Goal: Information Seeking & Learning: Learn about a topic

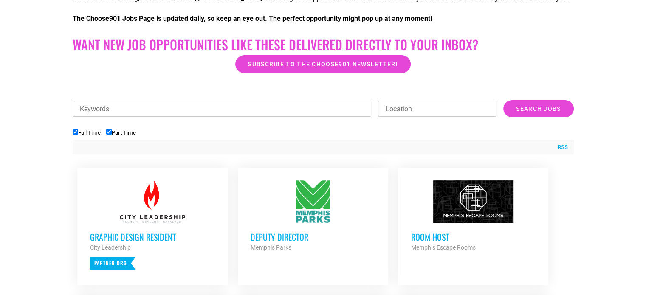
scroll to position [255, 0]
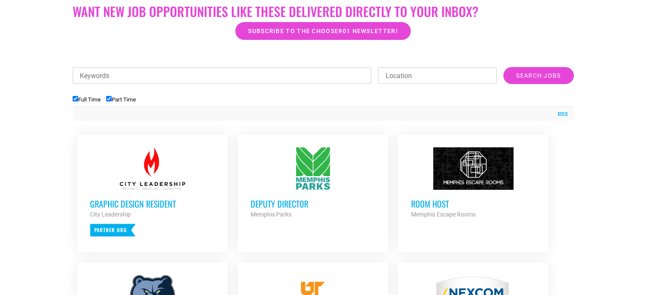
click at [137, 190] on div "Graphic Design Resident City Leadership Partner Org" at bounding box center [152, 213] width 125 height 47
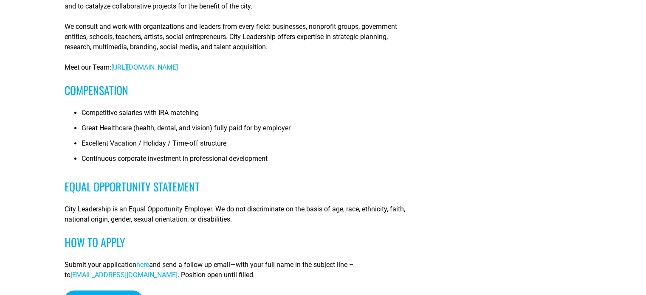
scroll to position [637, 0]
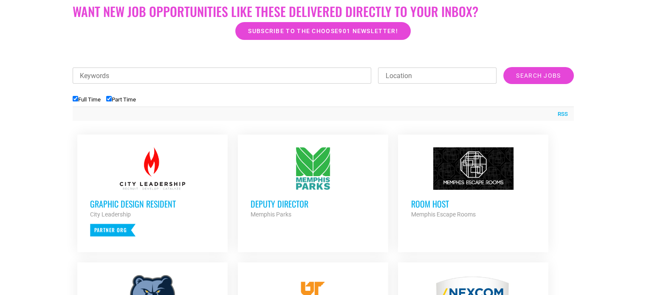
scroll to position [255, 0]
click at [73, 99] on input "Full Time" at bounding box center [76, 99] width 6 height 6
checkbox input "false"
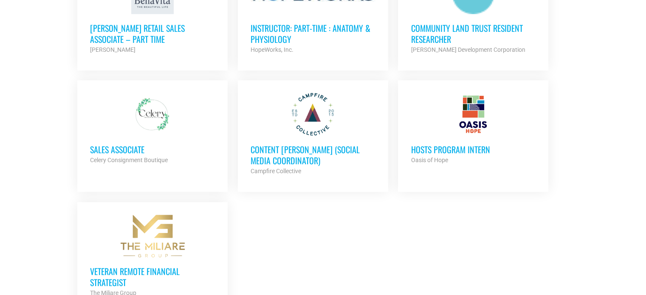
scroll to position [594, 0]
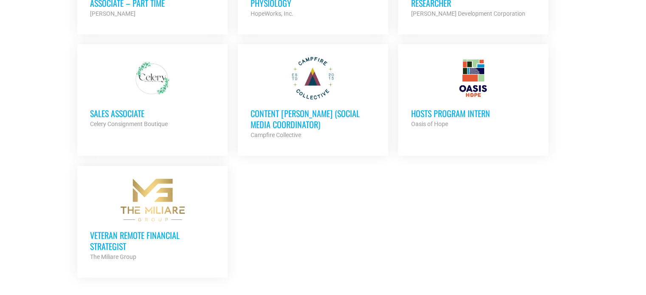
click at [333, 130] on div "Campfire Collective" at bounding box center [313, 135] width 125 height 10
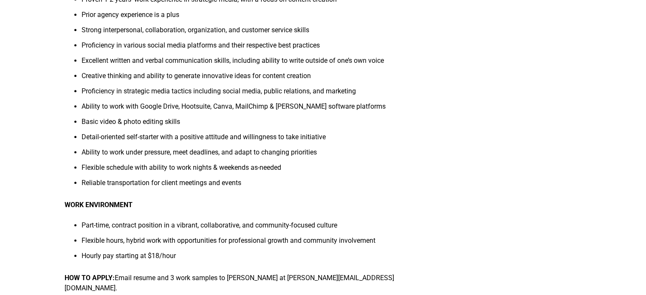
scroll to position [510, 0]
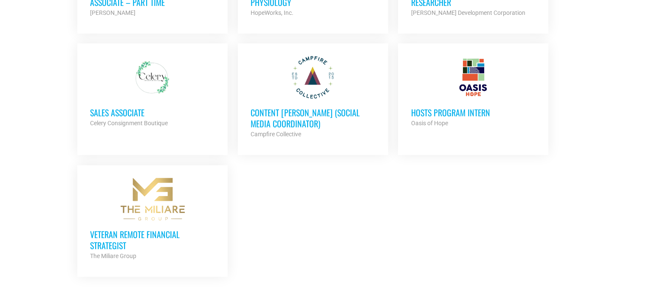
scroll to position [595, 0]
click at [462, 107] on h3 "HOSTS Program Intern" at bounding box center [473, 112] width 125 height 11
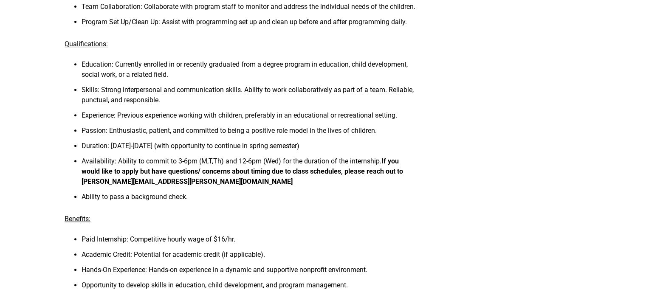
scroll to position [425, 0]
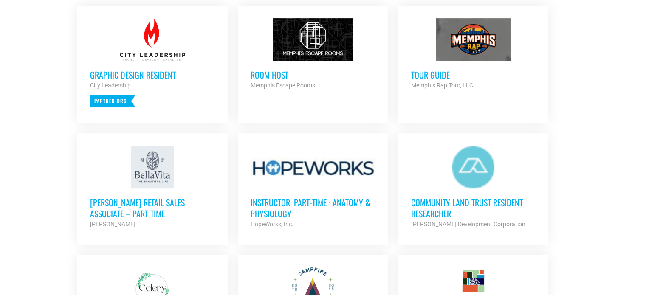
scroll to position [341, 0]
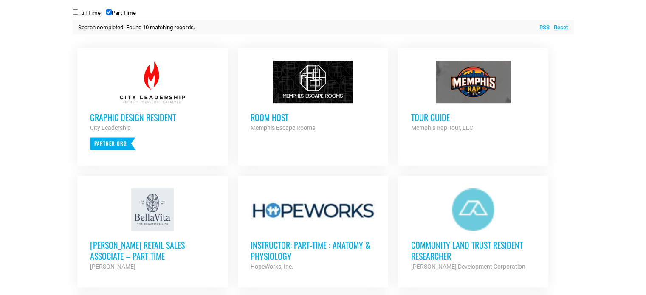
click at [309, 122] on h3 "Room Host" at bounding box center [313, 117] width 125 height 11
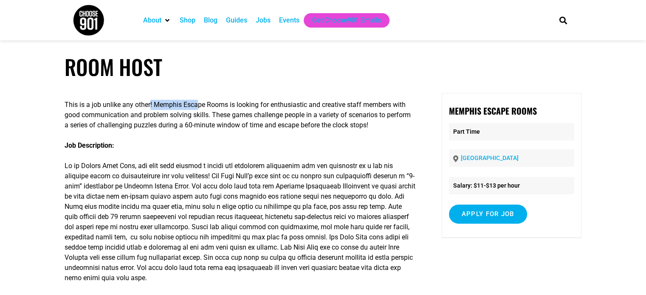
drag, startPoint x: 150, startPoint y: 107, endPoint x: 196, endPoint y: 104, distance: 46.3
click at [196, 104] on p "This is a job unlike any other! Memphis Escape Rooms is looking for enthusiasti…" at bounding box center [240, 115] width 351 height 31
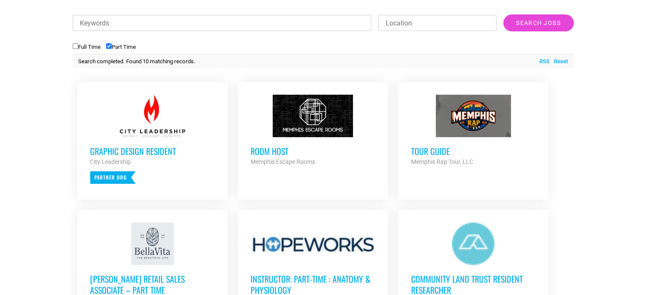
scroll to position [299, 0]
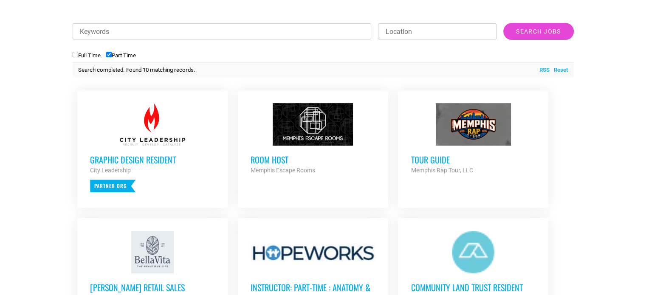
click at [449, 152] on div "Tour Guide Memphis Rap Tour, LLC Partner Org" at bounding box center [473, 161] width 125 height 30
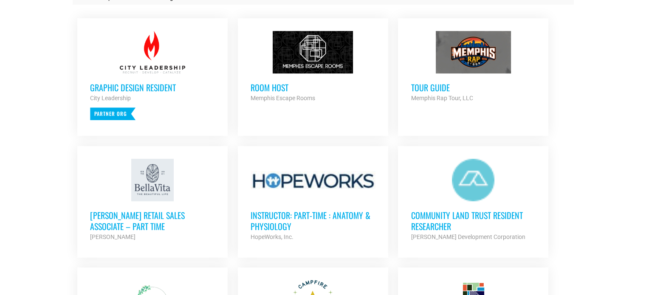
scroll to position [299, 0]
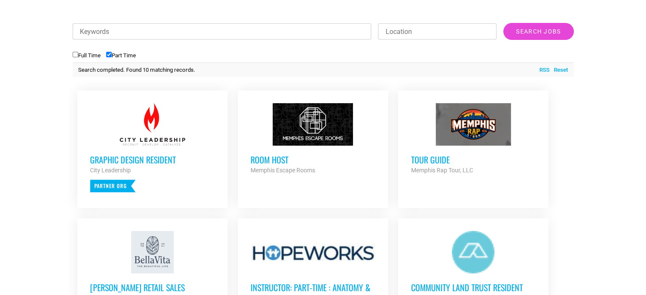
click at [121, 131] on div at bounding box center [152, 124] width 125 height 42
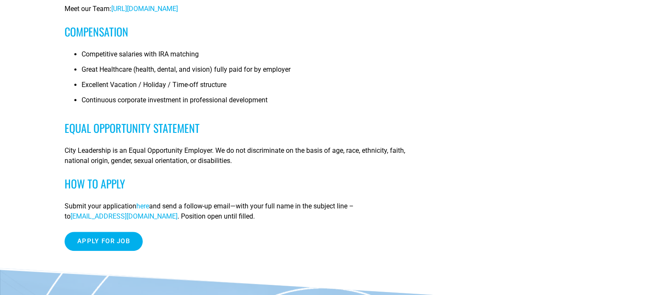
scroll to position [679, 0]
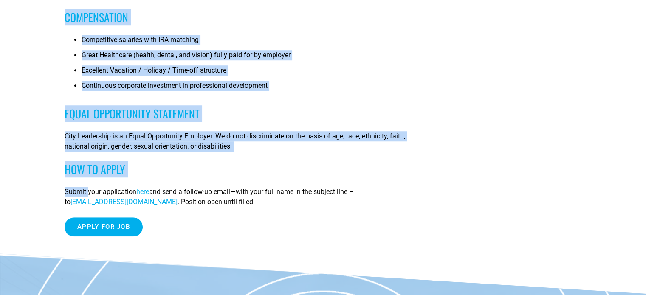
drag, startPoint x: 62, startPoint y: 204, endPoint x: 88, endPoint y: 197, distance: 27.3
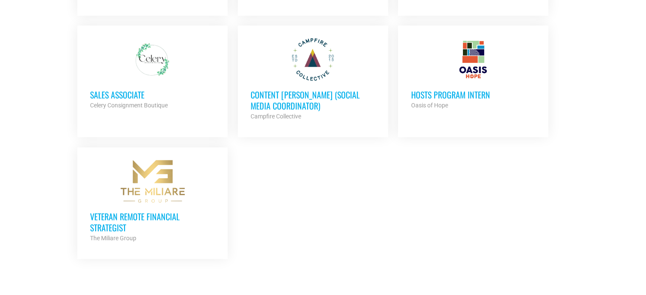
scroll to position [596, 0]
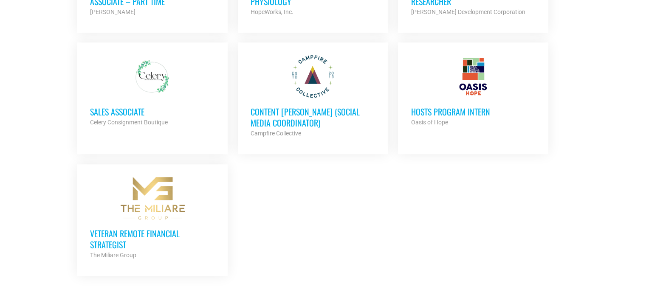
click at [313, 116] on h3 "Content [PERSON_NAME] (Social Media Coordinator)" at bounding box center [313, 117] width 125 height 22
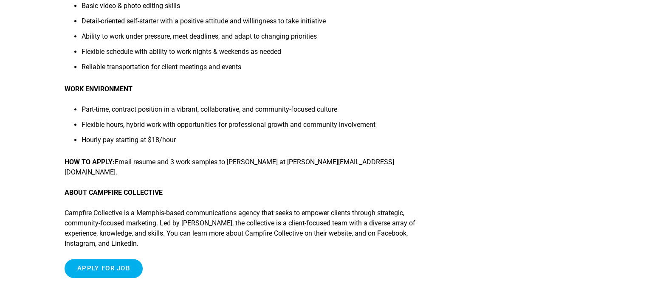
scroll to position [594, 0]
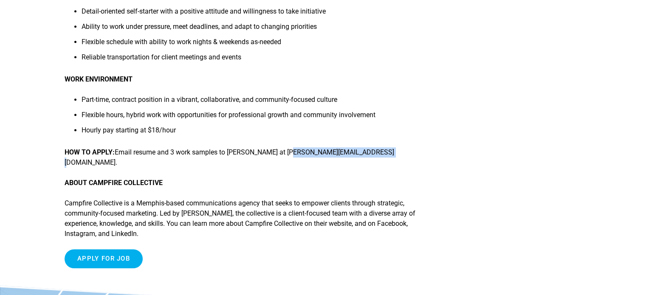
drag, startPoint x: 287, startPoint y: 155, endPoint x: 392, endPoint y: 149, distance: 105.5
click at [392, 149] on p "HOW TO APPLY: Email resume and 3 work samples to [PERSON_NAME] at [PERSON_NAME]…" at bounding box center [240, 157] width 351 height 20
copy p "[PERSON_NAME][EMAIL_ADDRESS][DOMAIN_NAME]."
click at [95, 250] on input "Apply for job" at bounding box center [104, 258] width 78 height 19
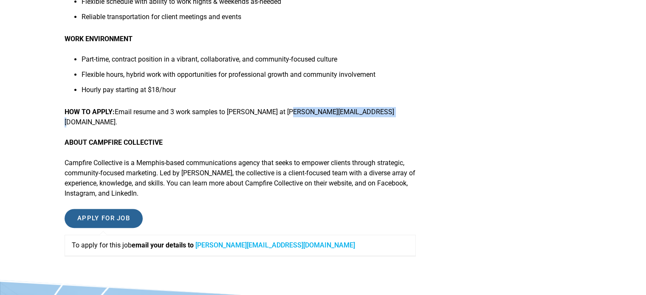
scroll to position [637, 0]
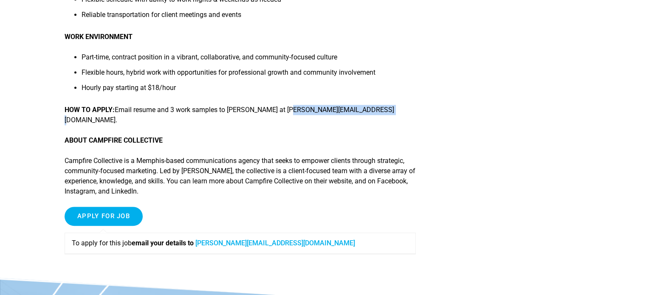
click at [226, 239] on link "[PERSON_NAME][EMAIL_ADDRESS][DOMAIN_NAME]" at bounding box center [275, 243] width 160 height 8
